Goal: Find specific page/section: Find specific page/section

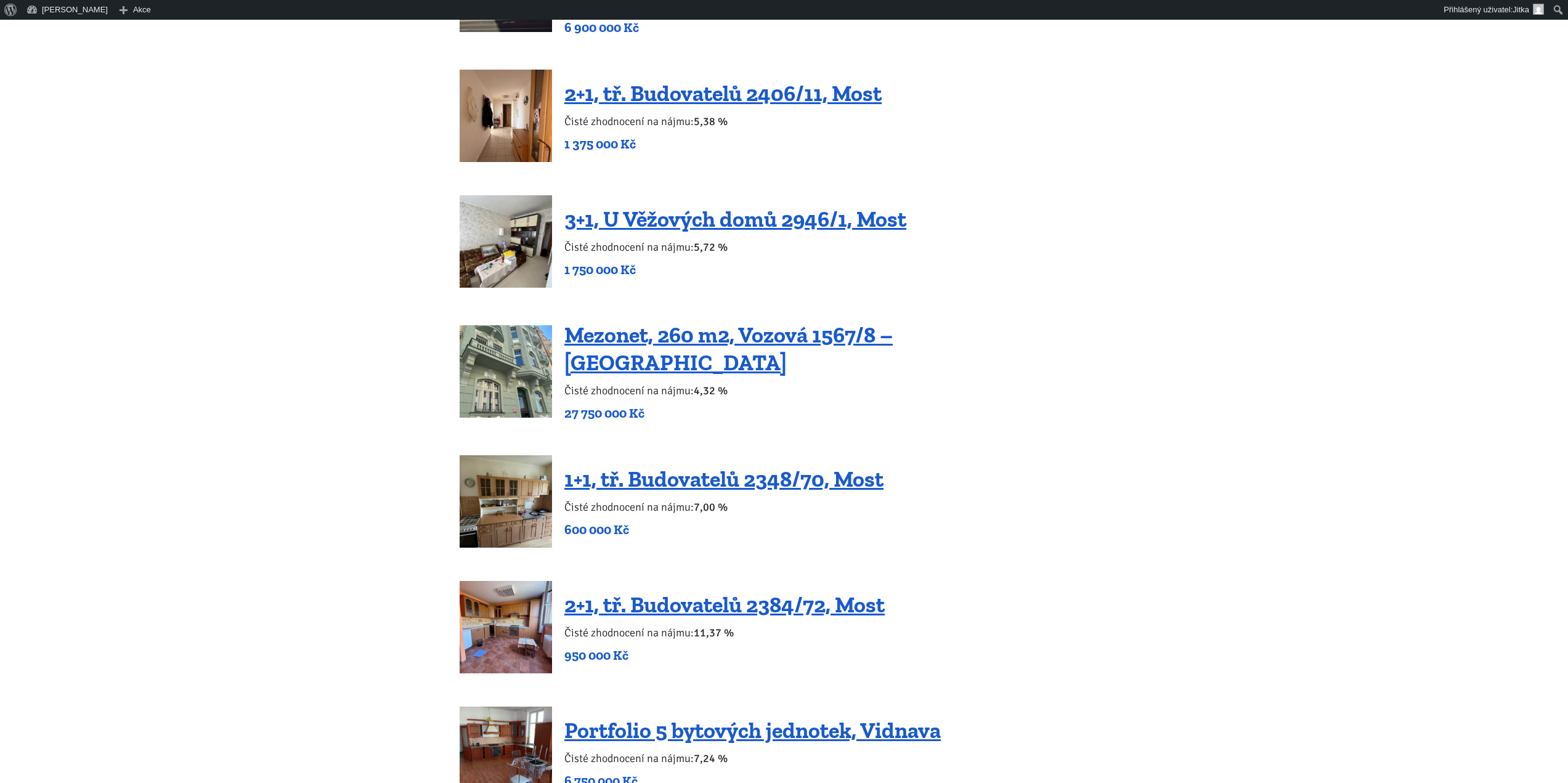
scroll to position [2033, 0]
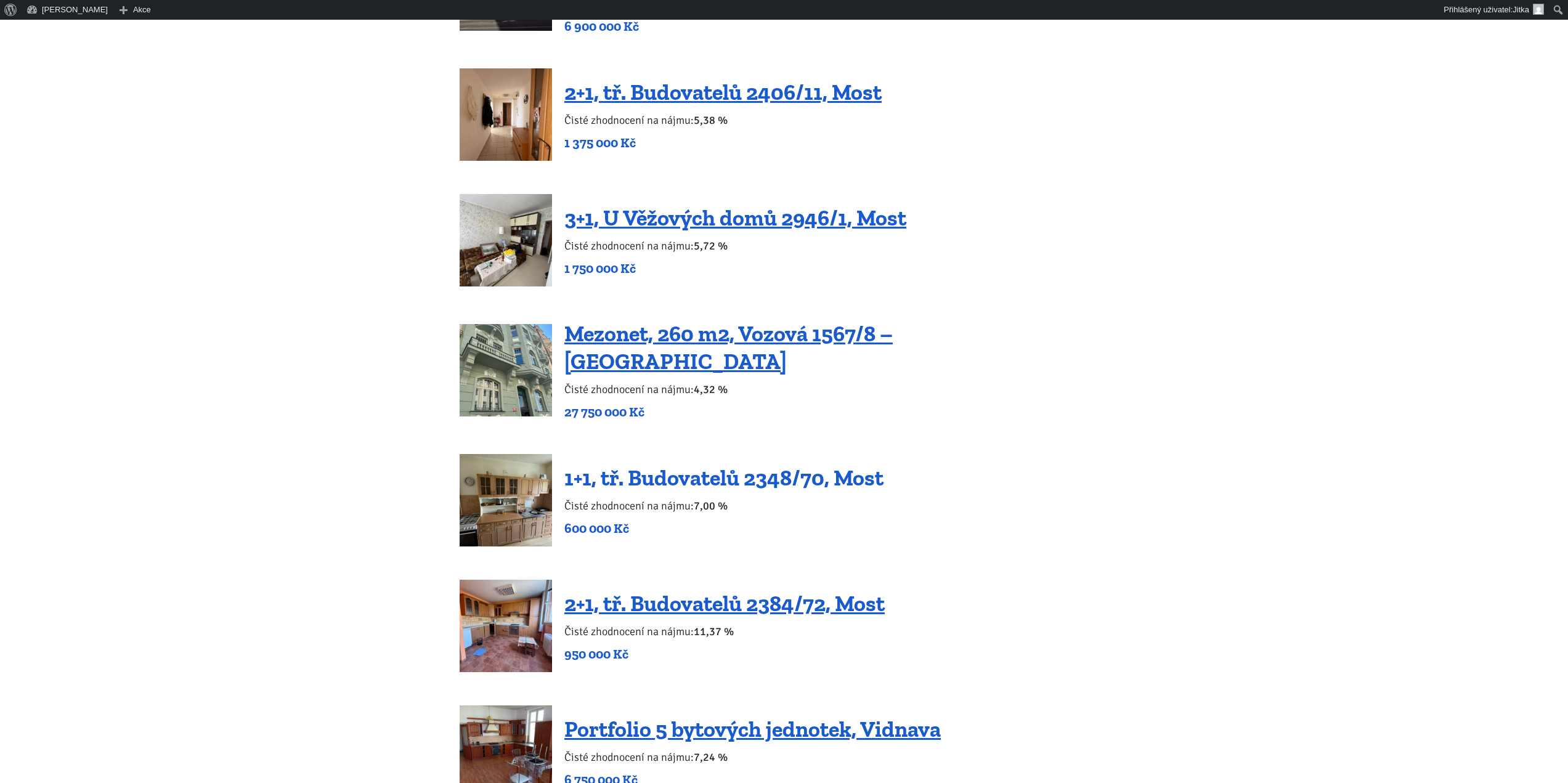
click at [697, 464] on link "1+1, tř. Budovatelů 2348/70, Most" at bounding box center [724, 477] width 319 height 27
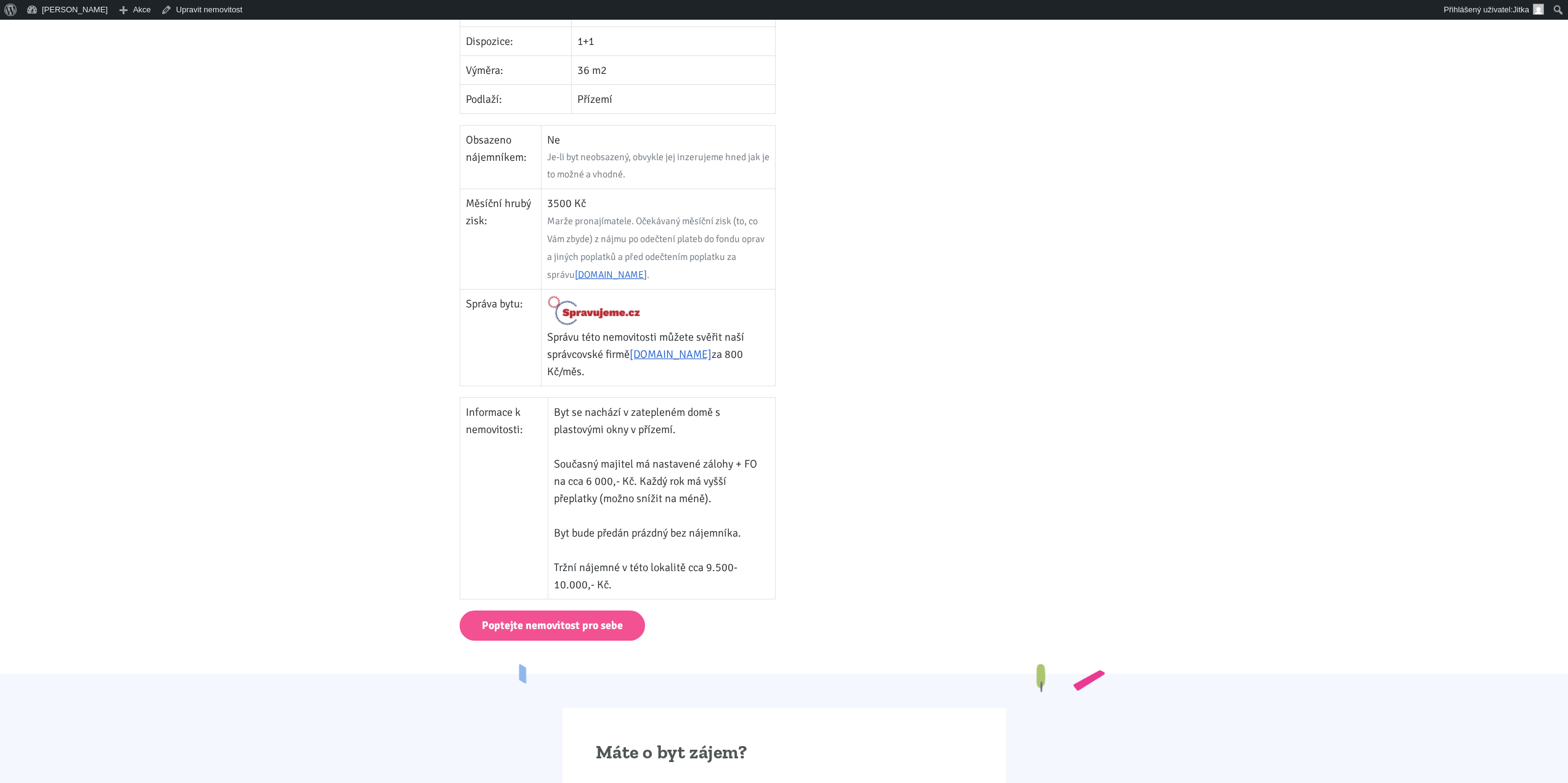
scroll to position [616, 0]
